Goal: Task Accomplishment & Management: Manage account settings

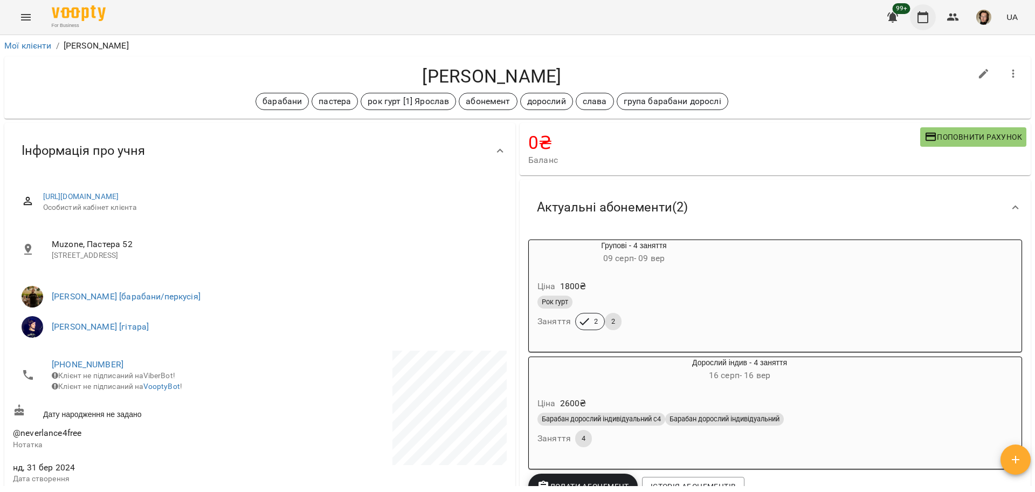
drag, startPoint x: 0, startPoint y: 0, endPoint x: 935, endPoint y: 18, distance: 935.3
click at [934, 18] on button "button" at bounding box center [923, 17] width 26 height 26
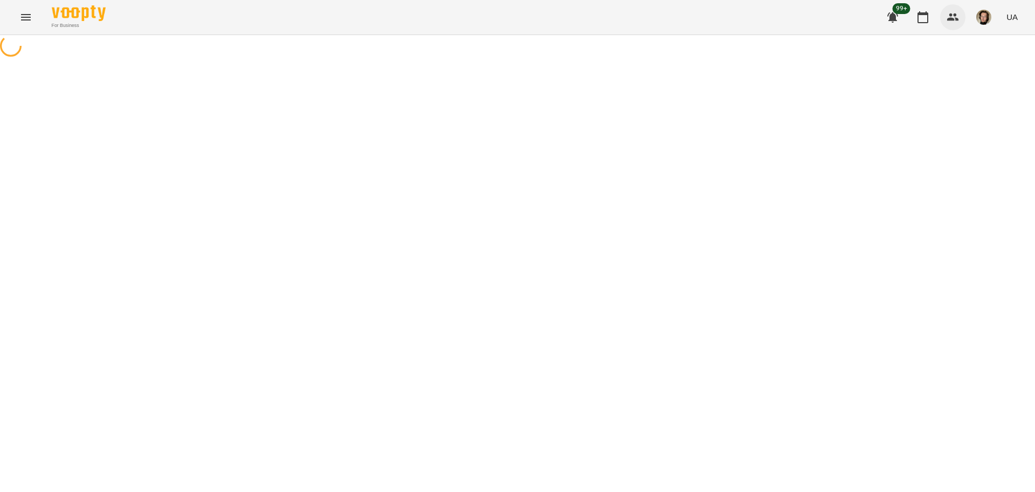
click at [941, 16] on div "99+ UA" at bounding box center [951, 17] width 142 height 28
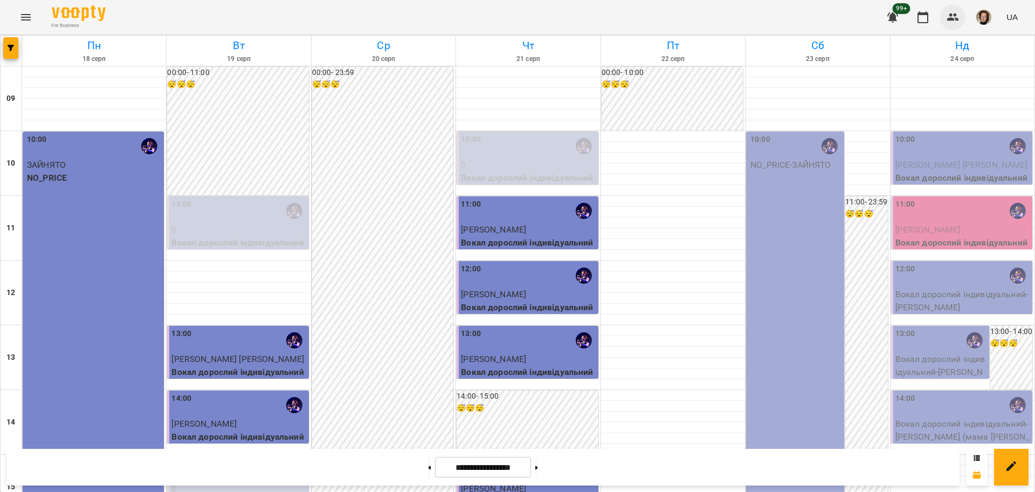
click at [957, 11] on icon "button" at bounding box center [952, 17] width 13 height 13
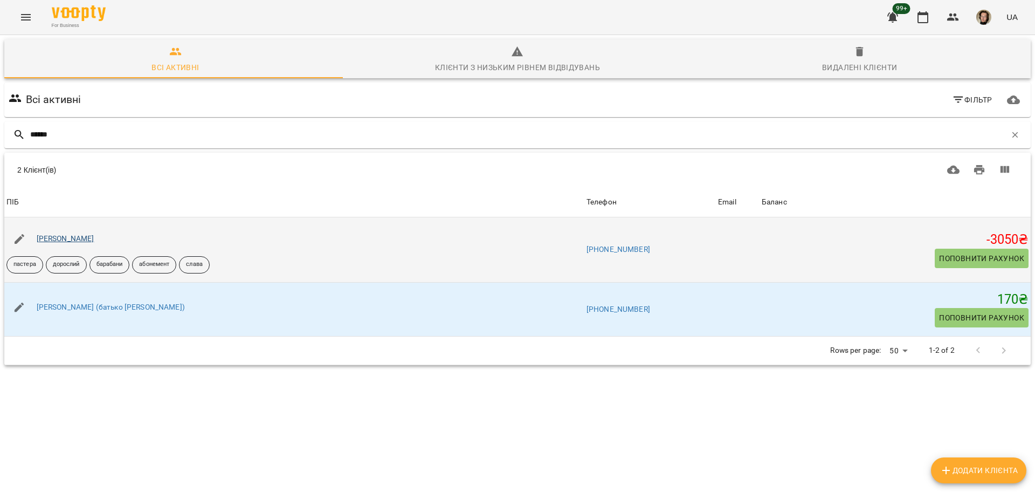
type input "******"
click at [65, 237] on link "[PERSON_NAME]" at bounding box center [66, 238] width 58 height 9
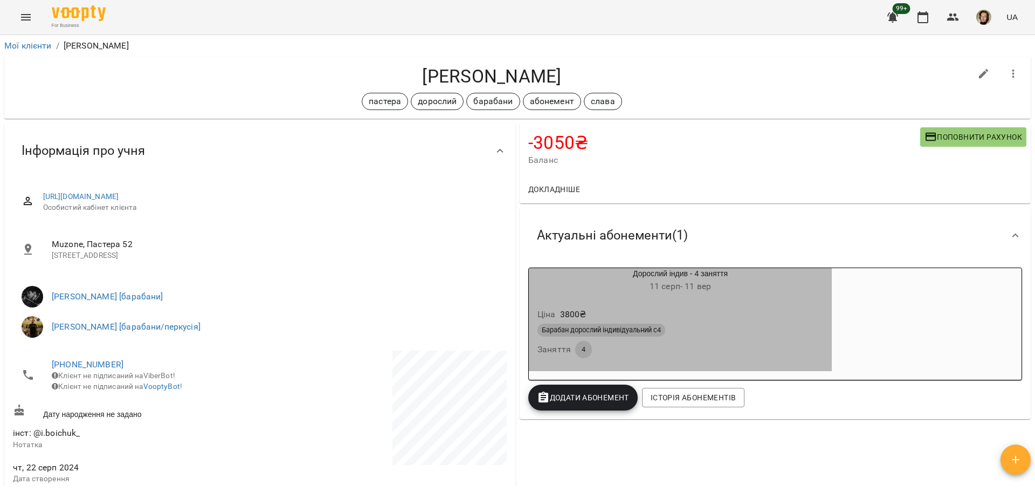
click at [756, 297] on div "Ціна 3800 ₴ Барабан дорослий індивідуальний с4 Заняття 4" at bounding box center [680, 335] width 307 height 78
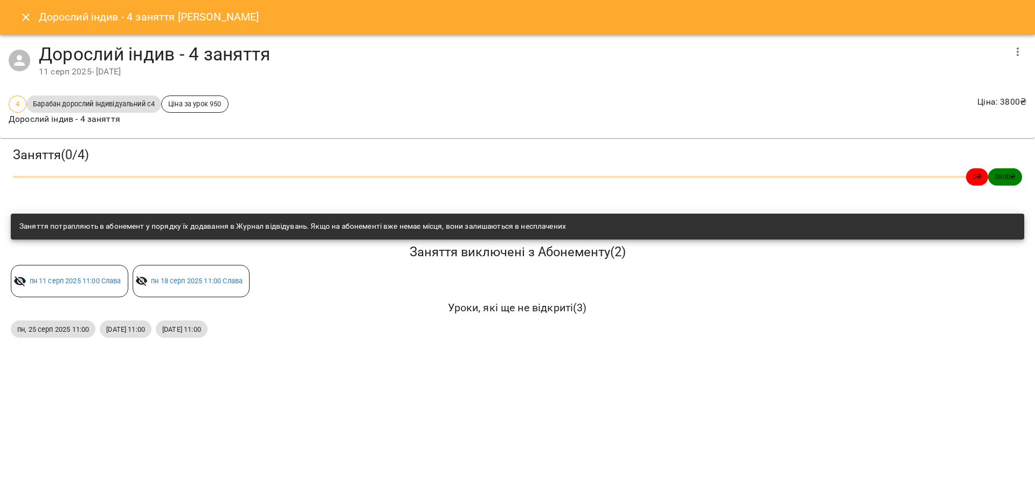
click at [20, 14] on icon "Close" at bounding box center [25, 17] width 13 height 13
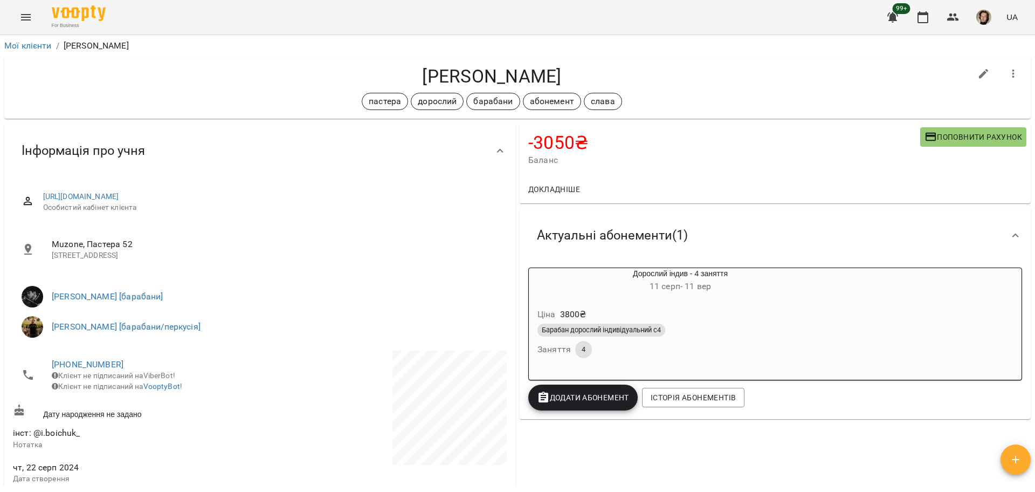
click at [467, 79] on h4 "[PERSON_NAME]" at bounding box center [492, 76] width 958 height 22
copy h4 "[PERSON_NAME]"
click at [917, 14] on button "button" at bounding box center [923, 17] width 26 height 26
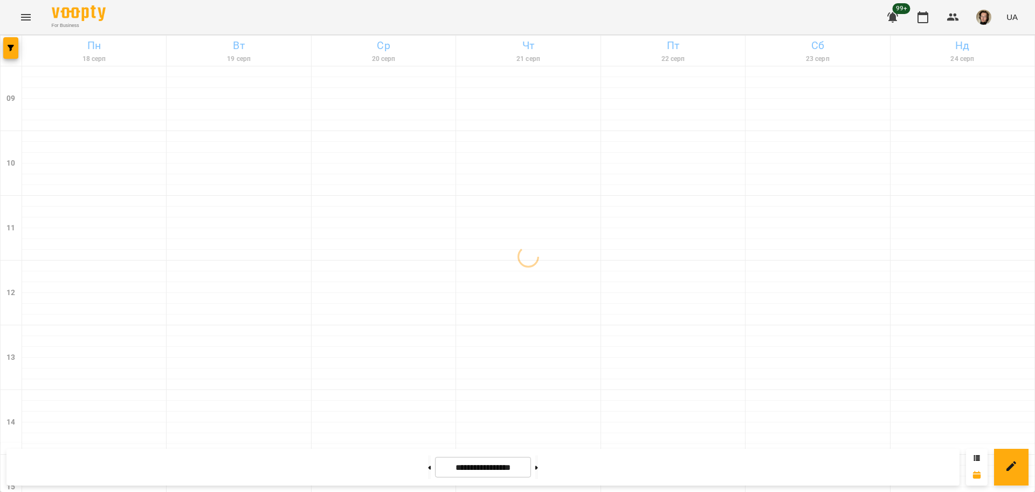
click at [41, 21] on div "For Business 99+ UA" at bounding box center [517, 17] width 1035 height 34
click at [28, 15] on icon "Menu" at bounding box center [25, 17] width 13 height 13
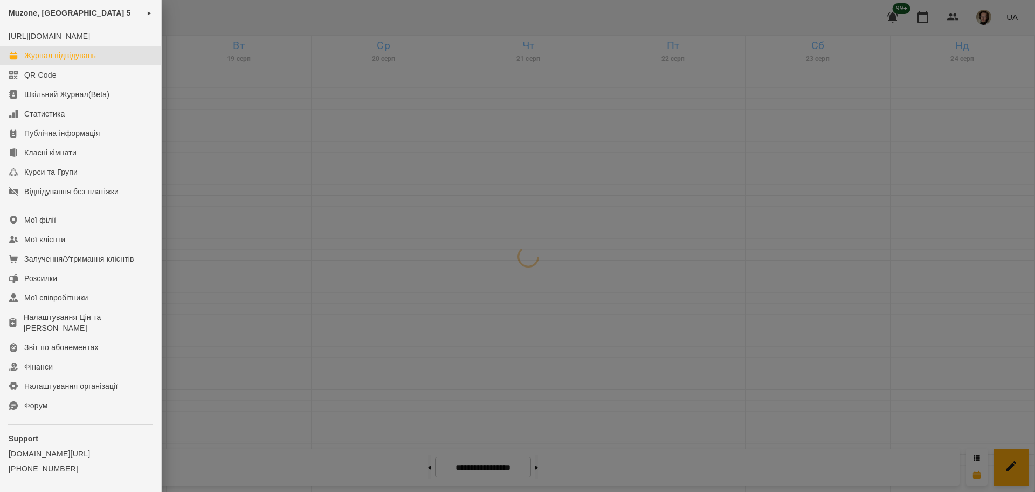
click at [82, 9] on span "Muzone, [GEOGRAPHIC_DATA] 5" at bounding box center [70, 13] width 122 height 9
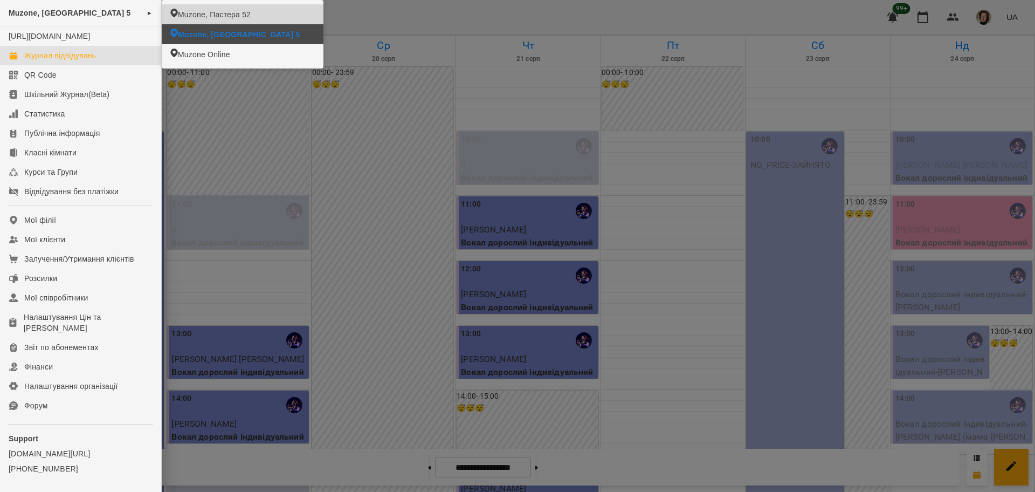
click at [239, 17] on span "Muzone, Пастера 52" at bounding box center [214, 14] width 73 height 11
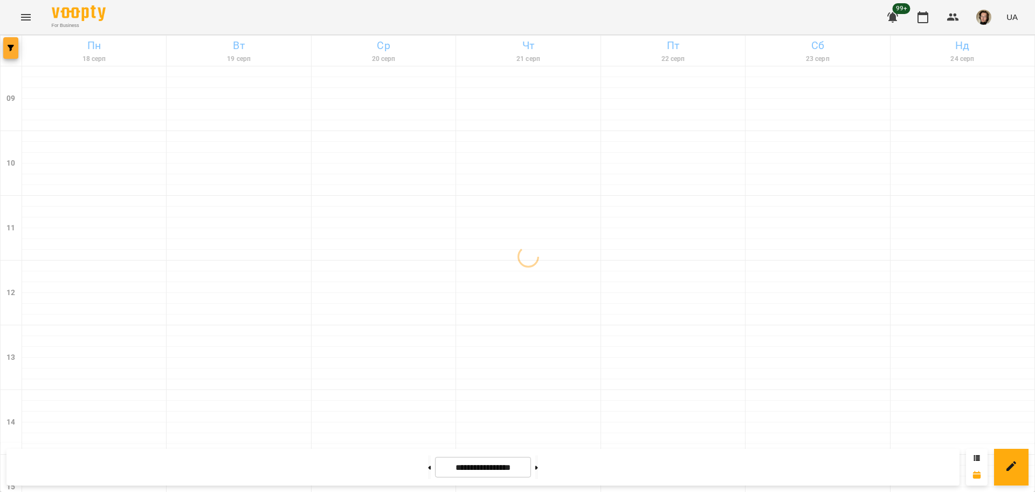
drag, startPoint x: 0, startPoint y: 38, endPoint x: 3, endPoint y: 46, distance: 8.7
click at [3, 46] on div at bounding box center [12, 51] width 22 height 30
click at [7, 46] on span "button" at bounding box center [10, 48] width 15 height 6
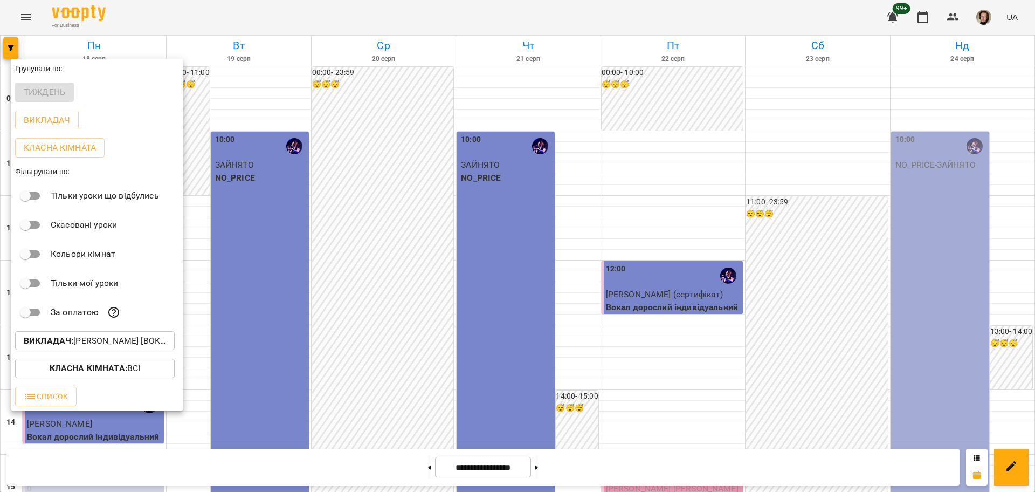
click at [106, 342] on p "Викладач : [PERSON_NAME] [вокал]" at bounding box center [95, 340] width 142 height 13
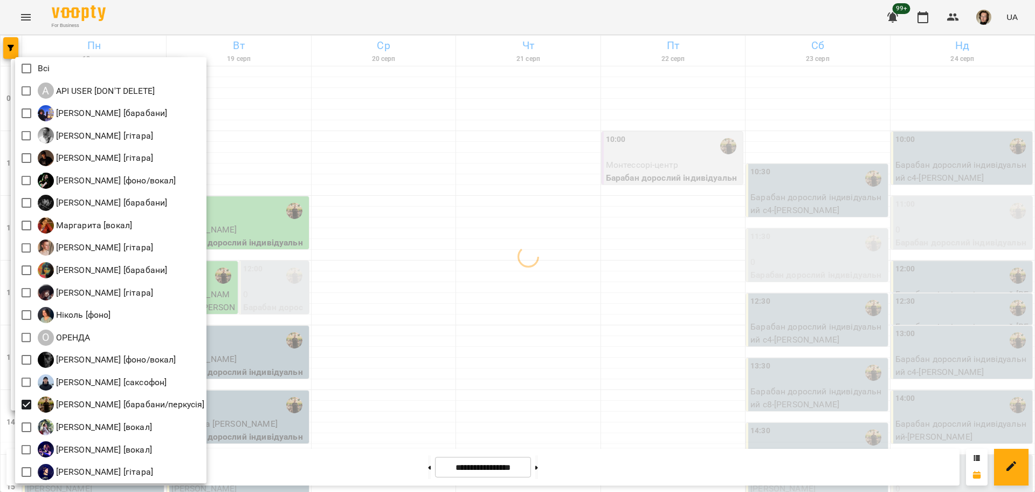
click at [340, 289] on div at bounding box center [517, 246] width 1035 height 492
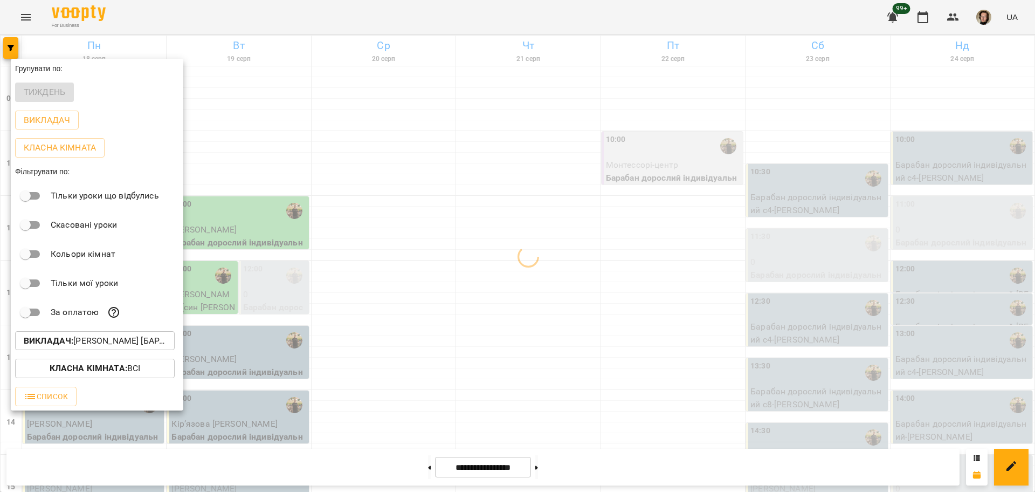
click at [250, 244] on div at bounding box center [517, 246] width 1035 height 492
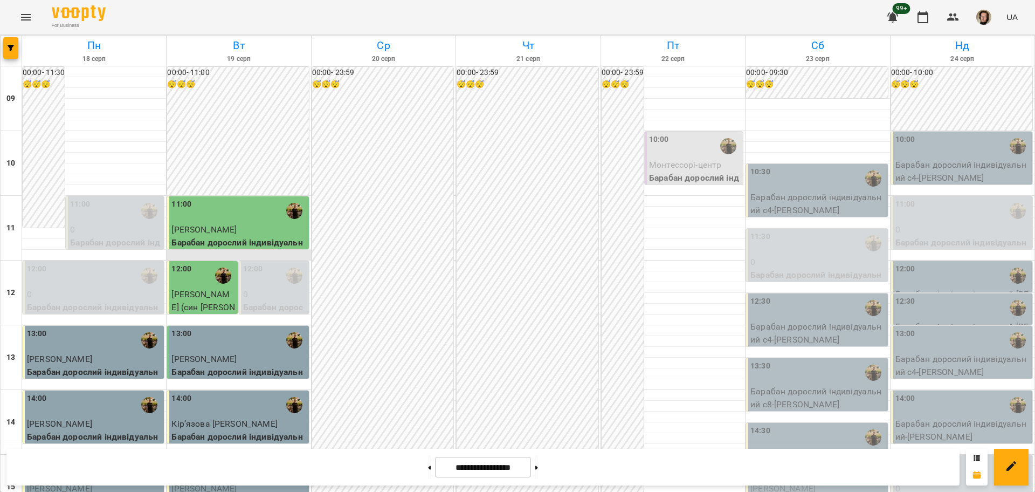
scroll to position [135, 0]
click at [538, 472] on button at bounding box center [536, 467] width 3 height 24
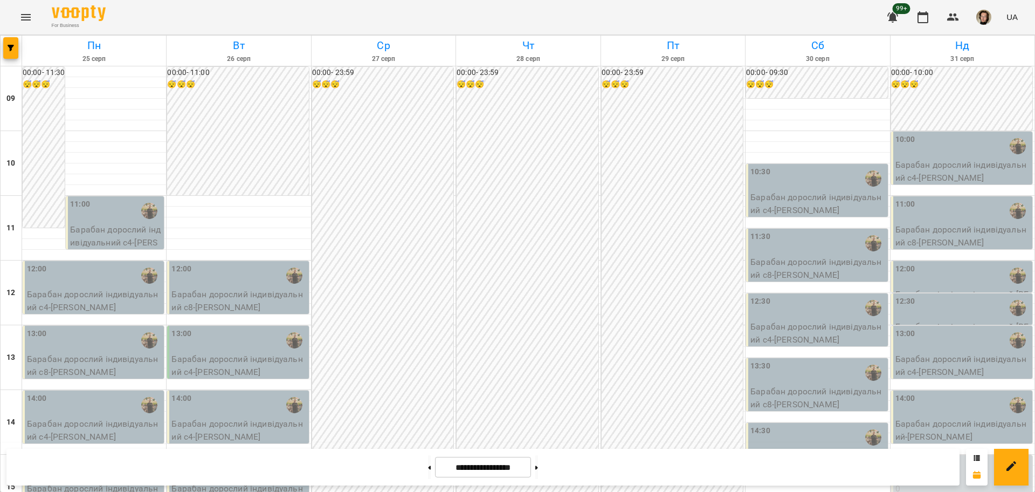
scroll to position [67, 0]
click at [112, 223] on p "Барабан дорослий індивідуальний с4 - [PERSON_NAME]" at bounding box center [116, 242] width 92 height 38
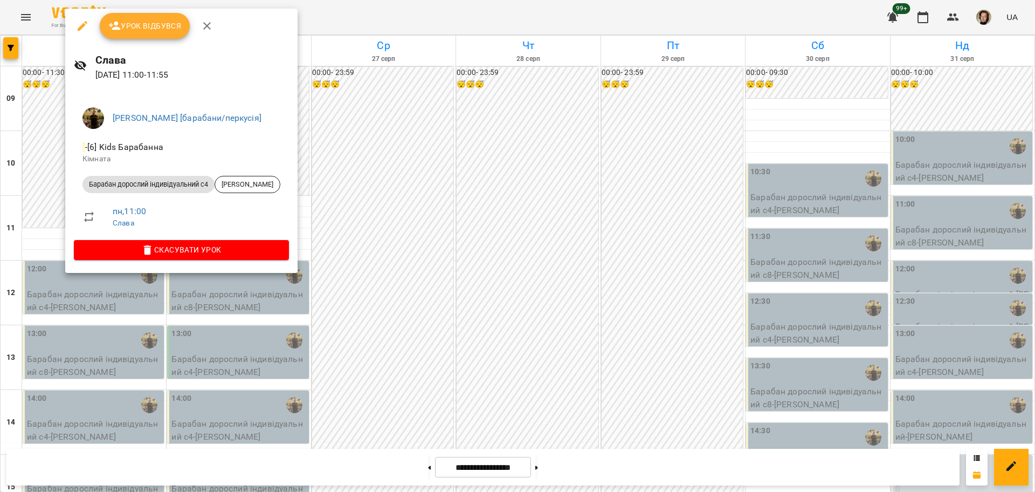
click at [358, 193] on div at bounding box center [517, 246] width 1035 height 492
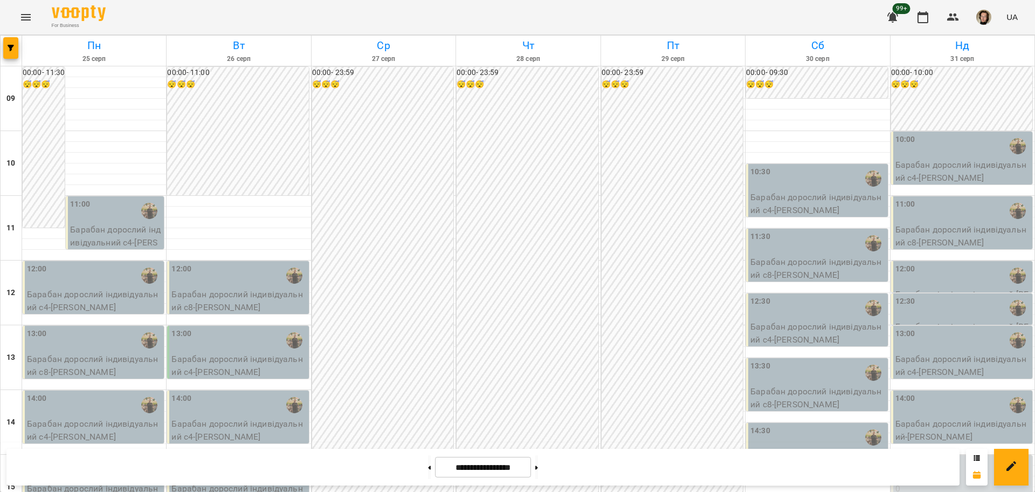
click at [153, 223] on p "Барабан дорослий індивідуальний с4 - [PERSON_NAME]" at bounding box center [116, 242] width 92 height 38
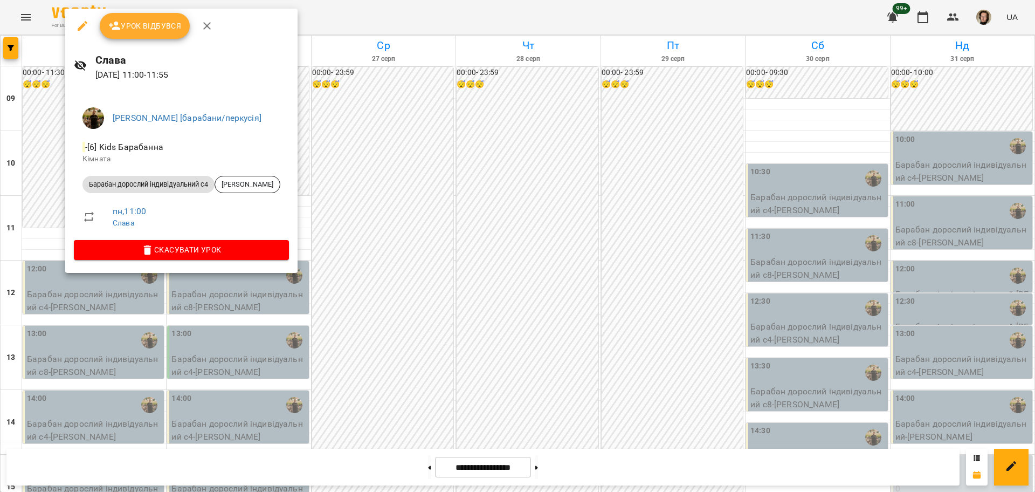
click at [368, 170] on div at bounding box center [517, 246] width 1035 height 492
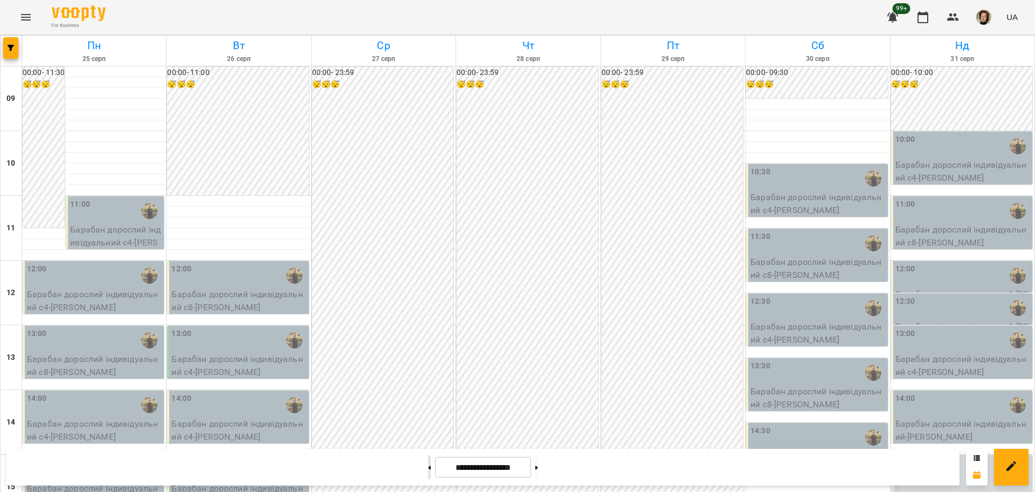
click at [428, 468] on button at bounding box center [429, 467] width 3 height 24
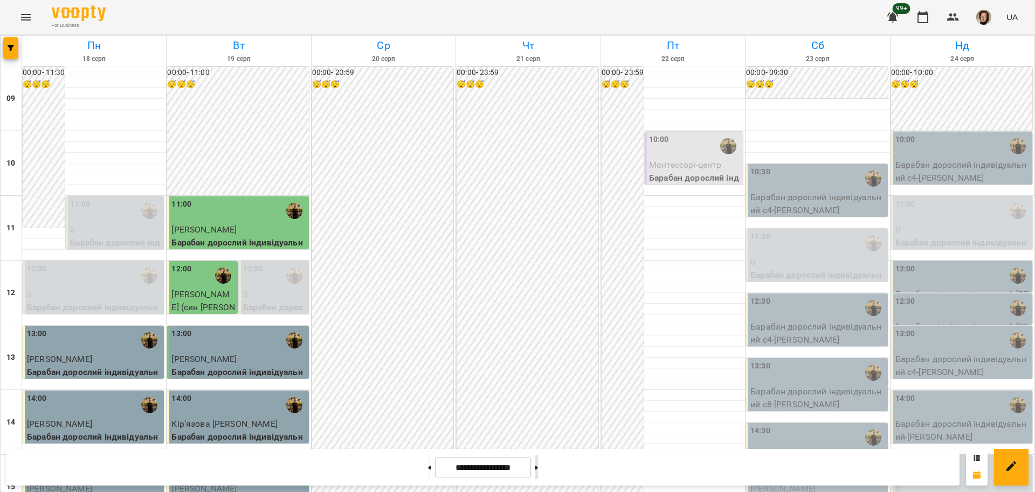
click at [538, 468] on button at bounding box center [536, 467] width 3 height 24
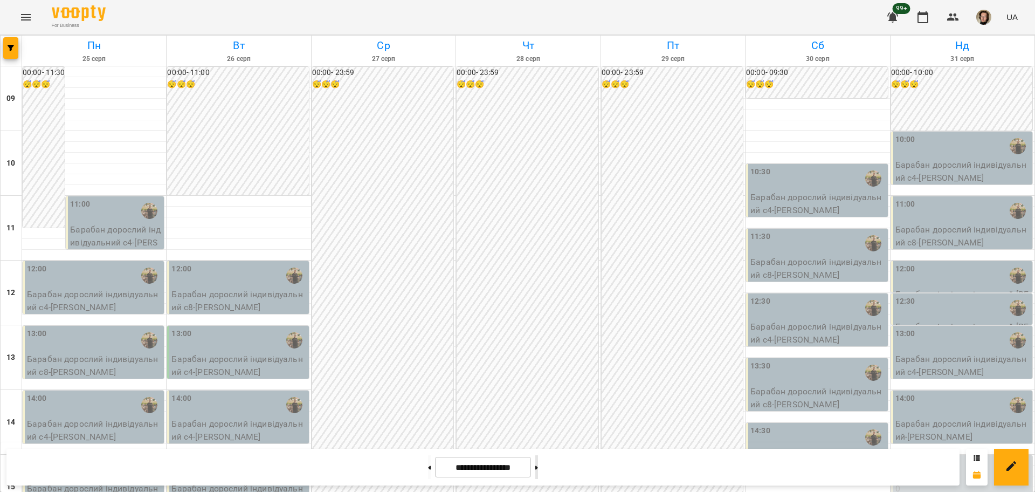
click at [538, 468] on button at bounding box center [536, 467] width 3 height 24
click at [428, 461] on button at bounding box center [429, 467] width 3 height 24
click at [92, 198] on div "11:00" at bounding box center [116, 210] width 92 height 25
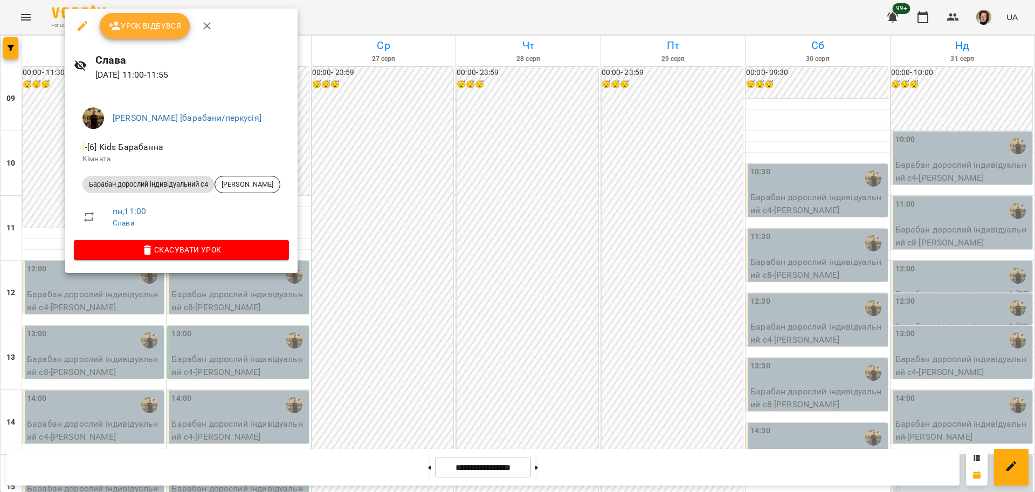
click at [359, 196] on div at bounding box center [517, 246] width 1035 height 492
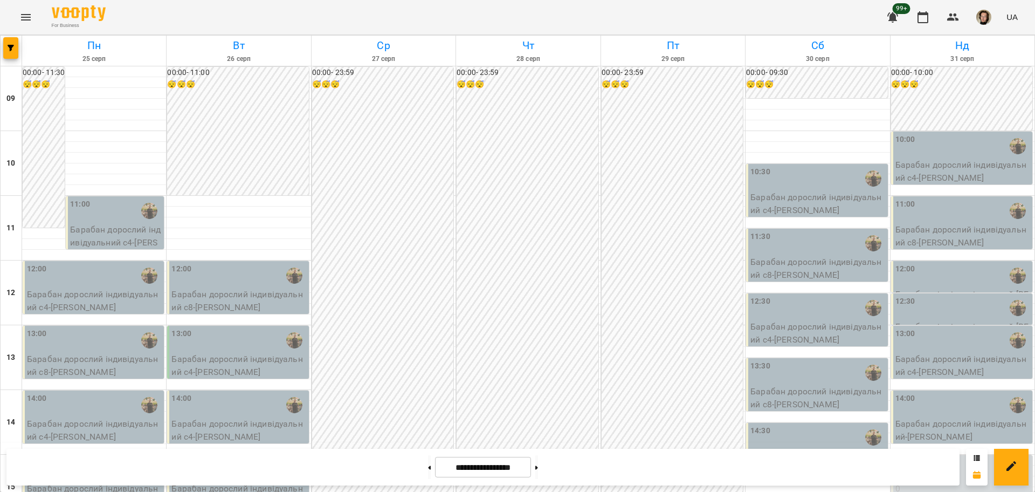
click at [114, 198] on div "11:00" at bounding box center [116, 210] width 92 height 25
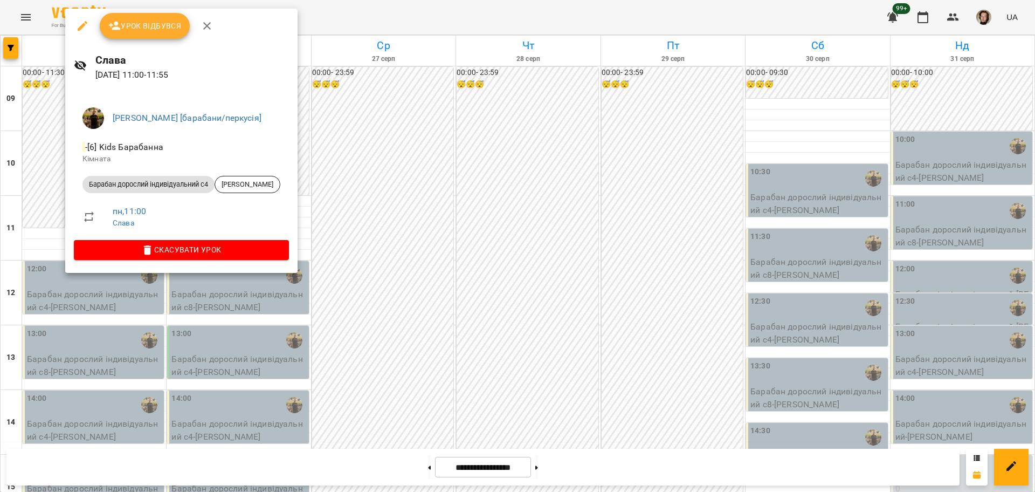
click at [470, 115] on div at bounding box center [517, 246] width 1035 height 492
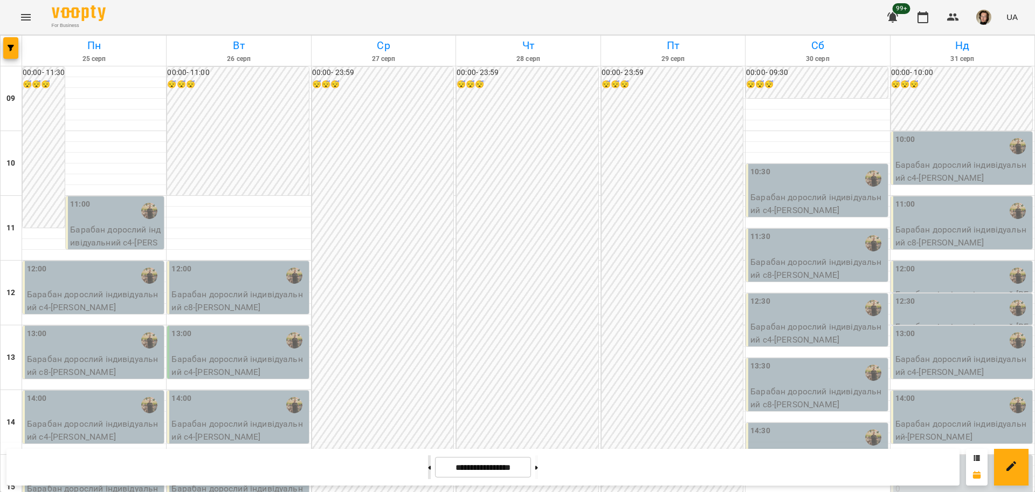
click at [428, 467] on button at bounding box center [429, 467] width 3 height 24
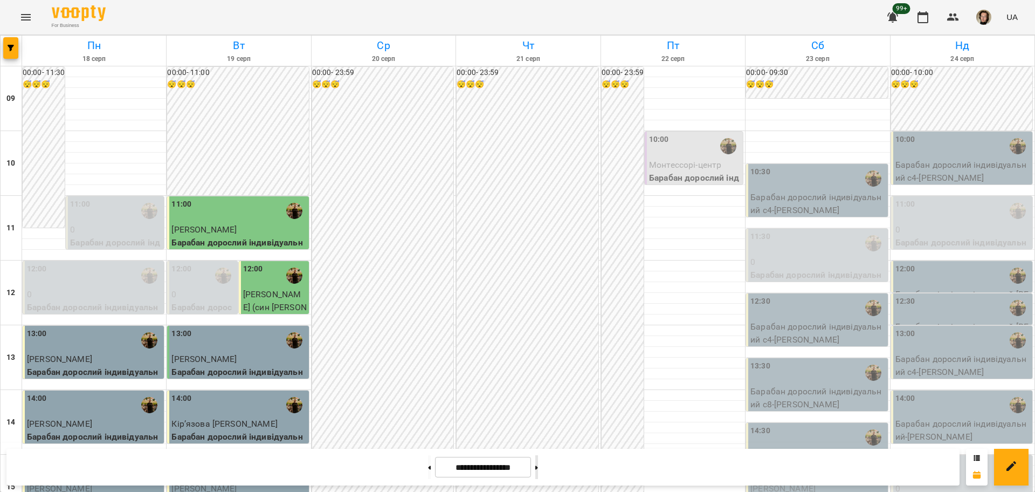
click at [538, 461] on button at bounding box center [536, 467] width 3 height 24
type input "**********"
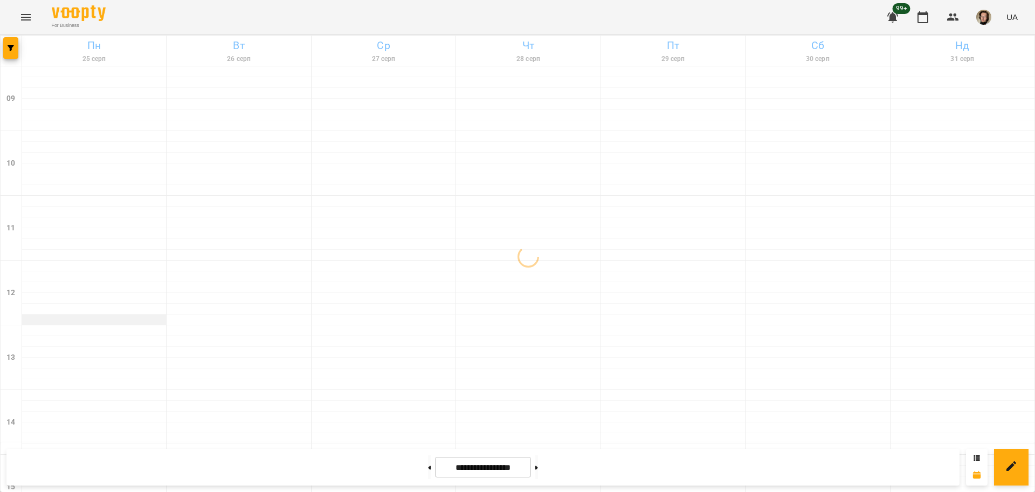
scroll to position [0, 0]
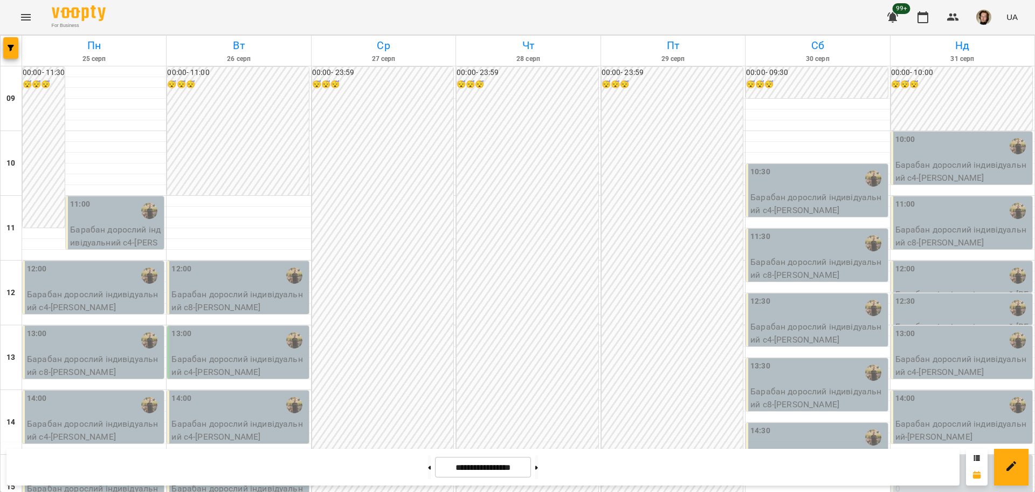
click at [95, 221] on div "11:00" at bounding box center [116, 210] width 92 height 25
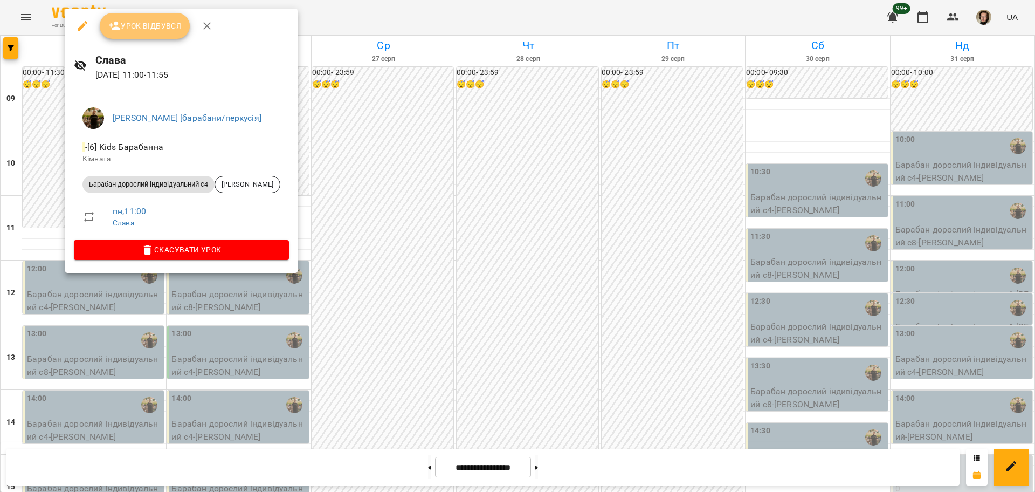
click at [137, 26] on span "Урок відбувся" at bounding box center [144, 25] width 73 height 13
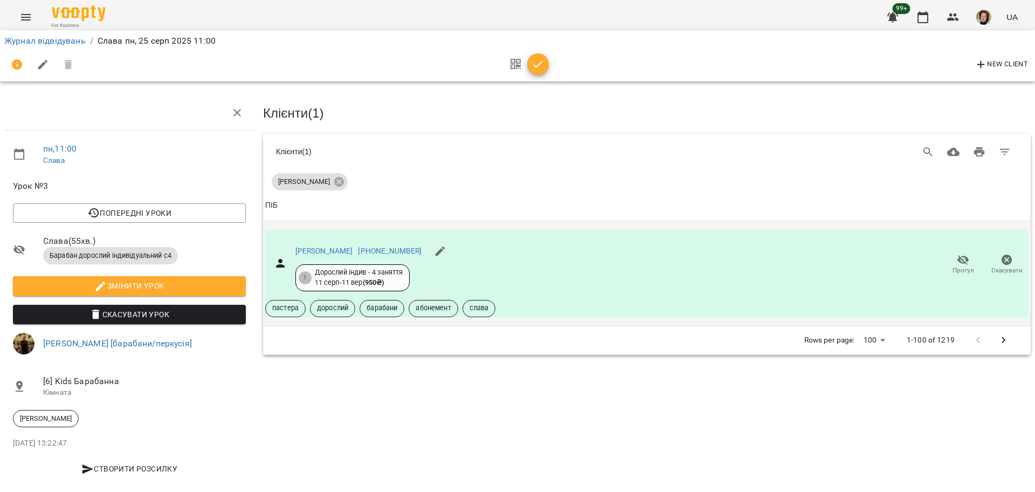
click at [947, 258] on span "Прогул" at bounding box center [962, 264] width 31 height 22
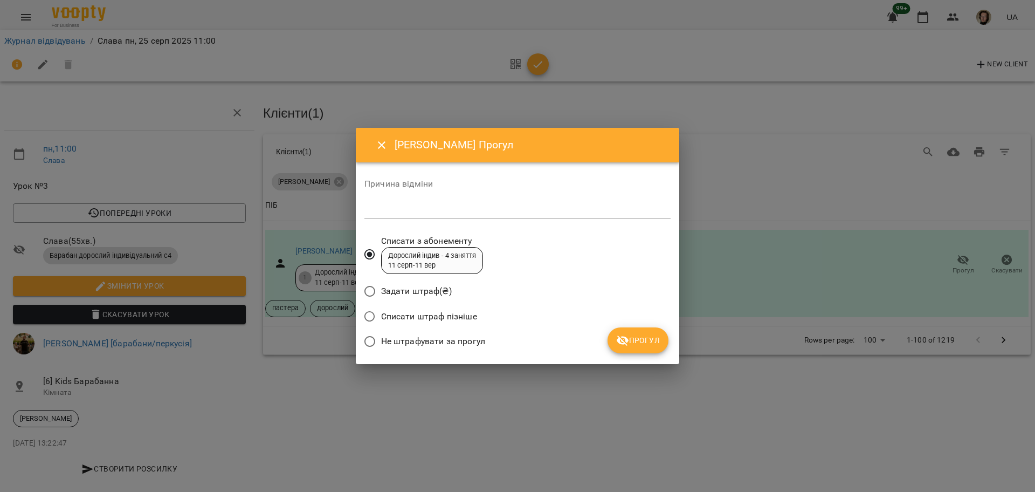
click at [437, 346] on span "Не штрафувати за прогул" at bounding box center [433, 341] width 104 height 13
click at [640, 331] on button "Прогул" at bounding box center [637, 340] width 61 height 26
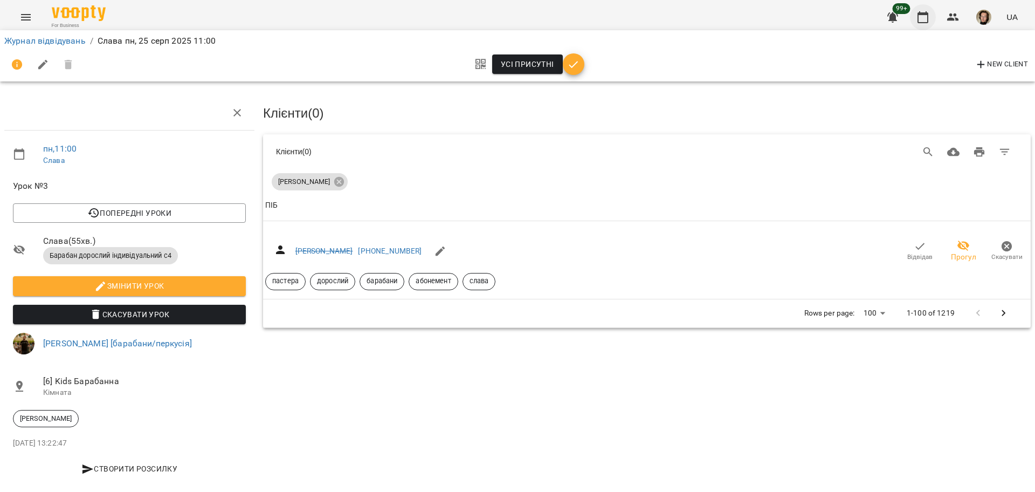
click at [926, 18] on icon "button" at bounding box center [922, 17] width 13 height 13
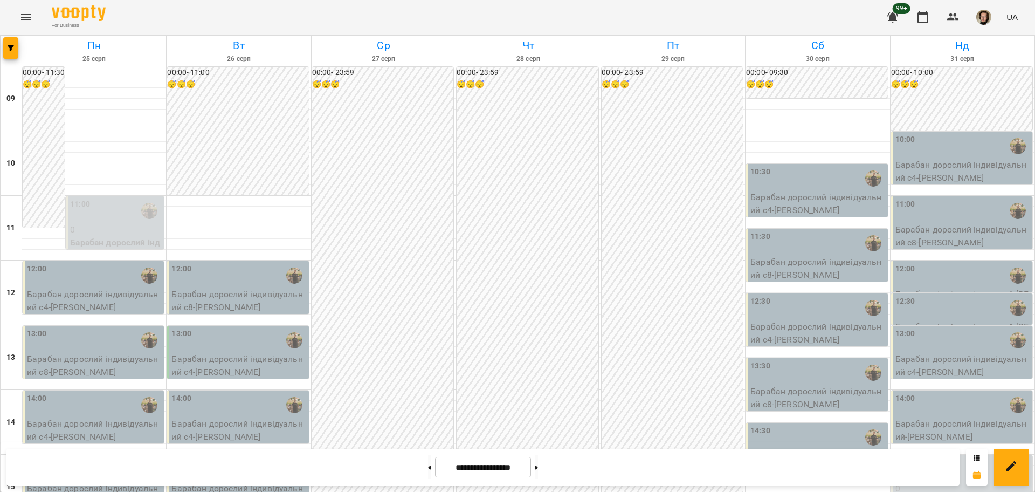
click at [137, 223] on div at bounding box center [149, 210] width 25 height 25
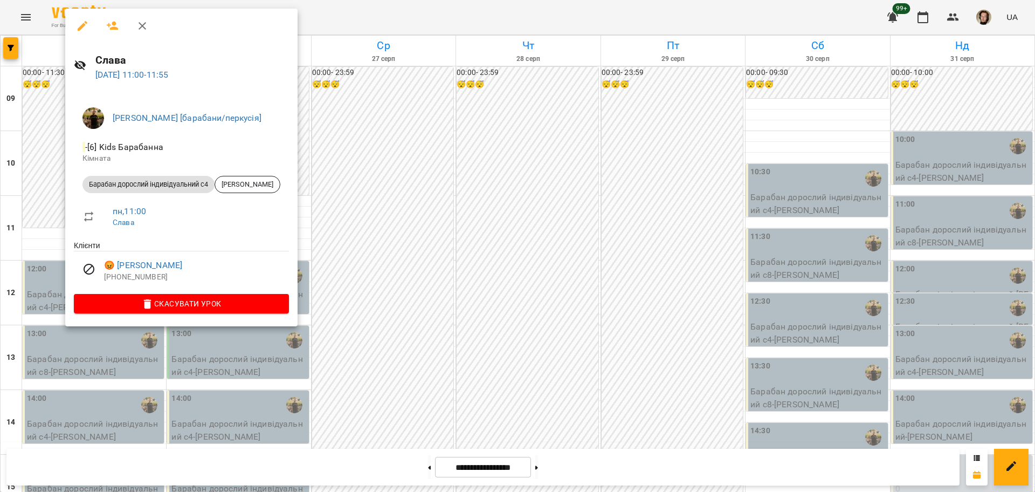
click at [278, 183] on li "Барабан дорослий індивідуальний с4 [PERSON_NAME]" at bounding box center [181, 184] width 215 height 26
click at [267, 179] on span "[PERSON_NAME]" at bounding box center [247, 184] width 65 height 10
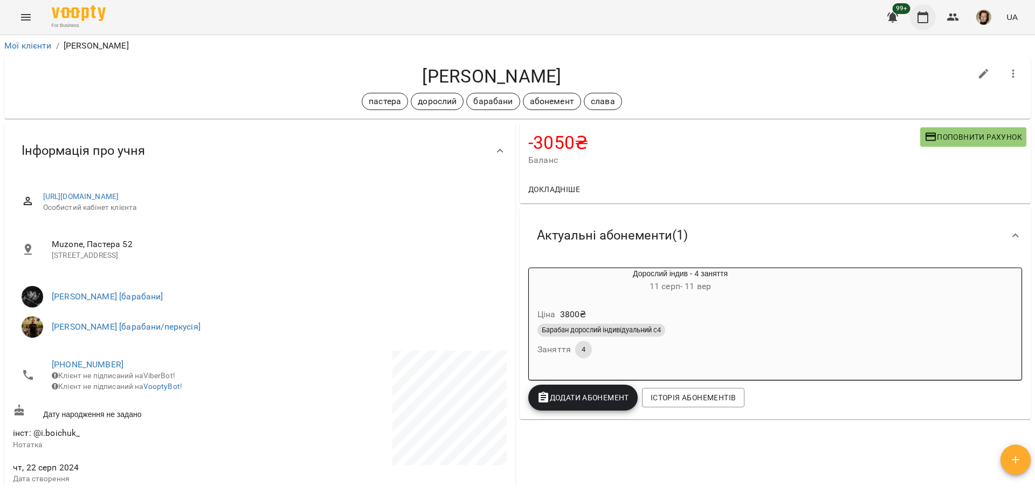
click at [923, 14] on icon "button" at bounding box center [922, 17] width 11 height 12
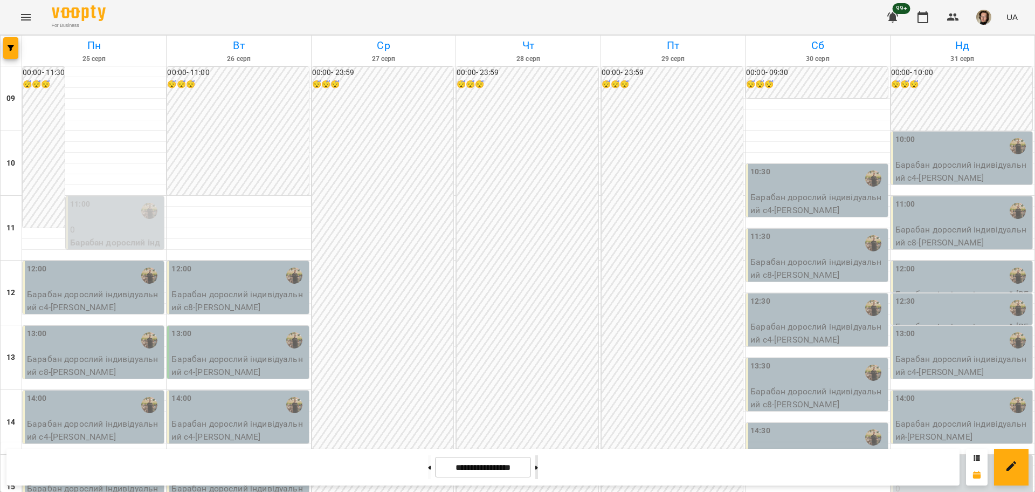
click at [538, 472] on button at bounding box center [536, 467] width 3 height 24
type input "**********"
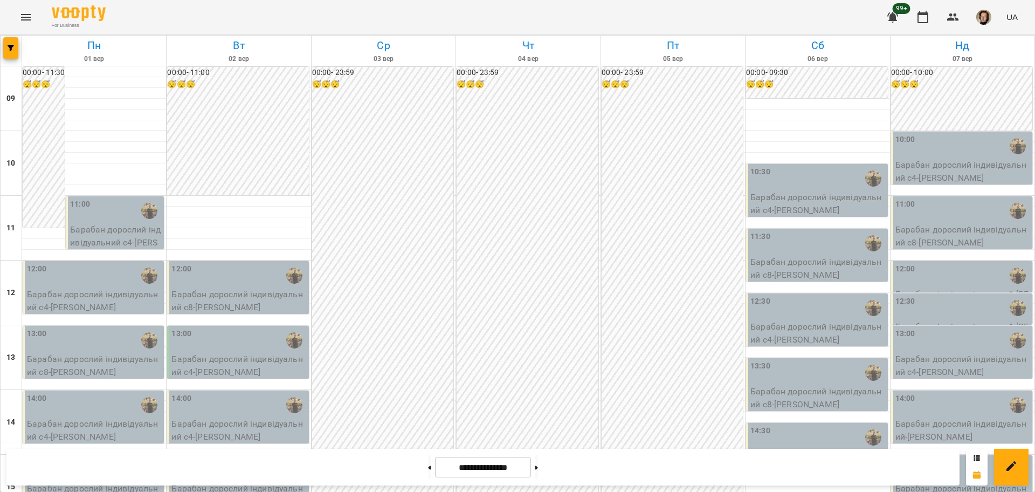
click at [112, 218] on div "11:00" at bounding box center [116, 210] width 92 height 25
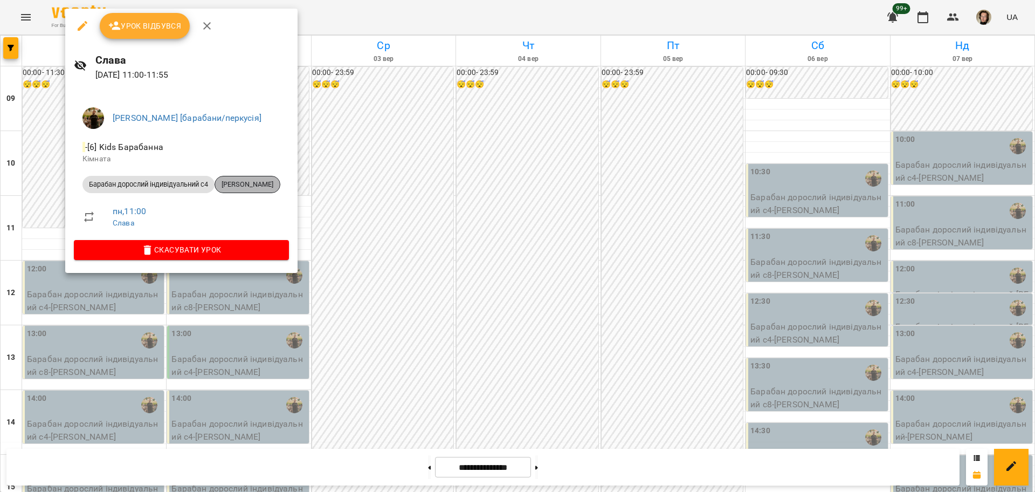
click at [250, 181] on span "[PERSON_NAME]" at bounding box center [247, 184] width 65 height 10
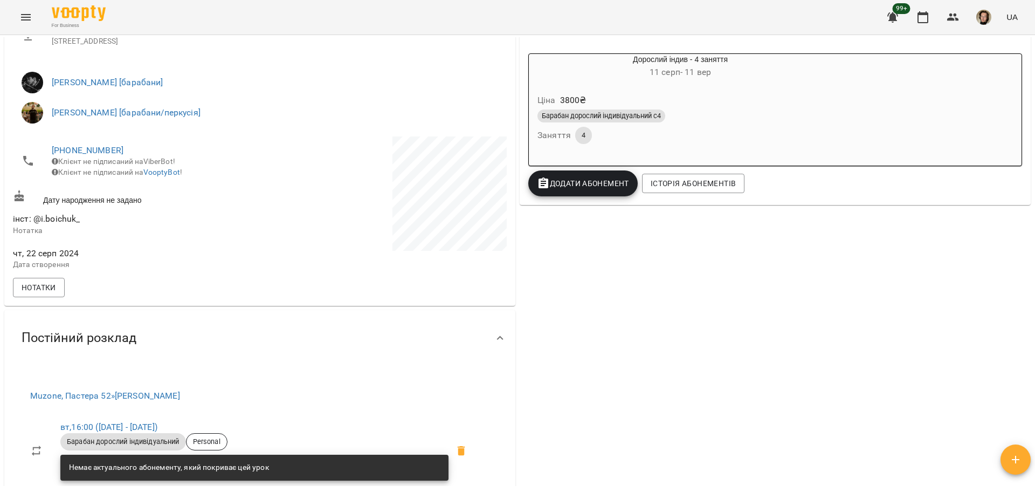
scroll to position [269, 0]
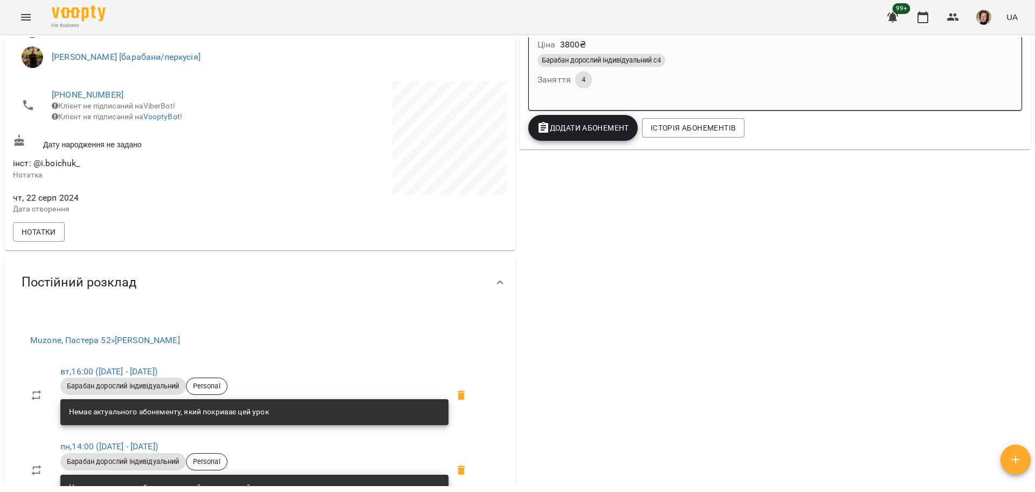
click at [708, 48] on div "Ціна 3800 ₴" at bounding box center [680, 44] width 290 height 19
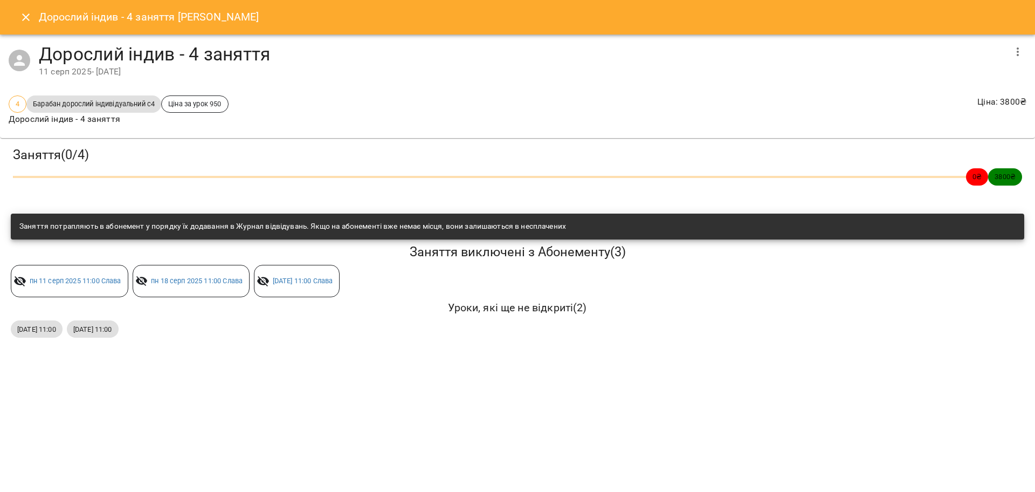
click at [18, 13] on button "Close" at bounding box center [26, 17] width 26 height 26
